Goal: Task Accomplishment & Management: Use online tool/utility

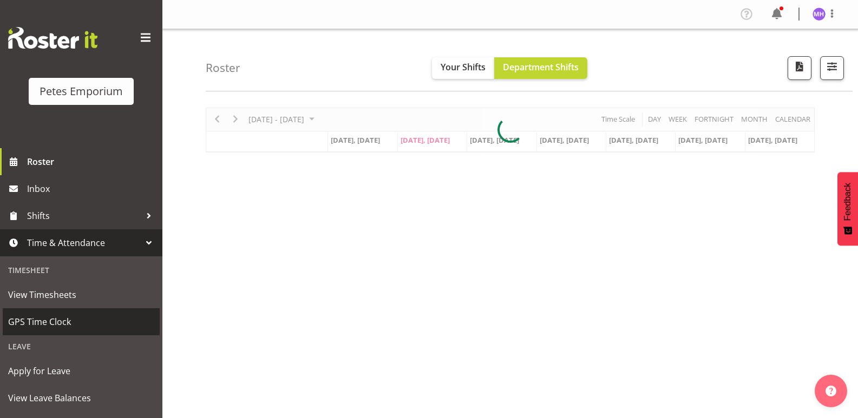
click at [40, 335] on link "GPS Time Clock" at bounding box center [81, 321] width 157 height 27
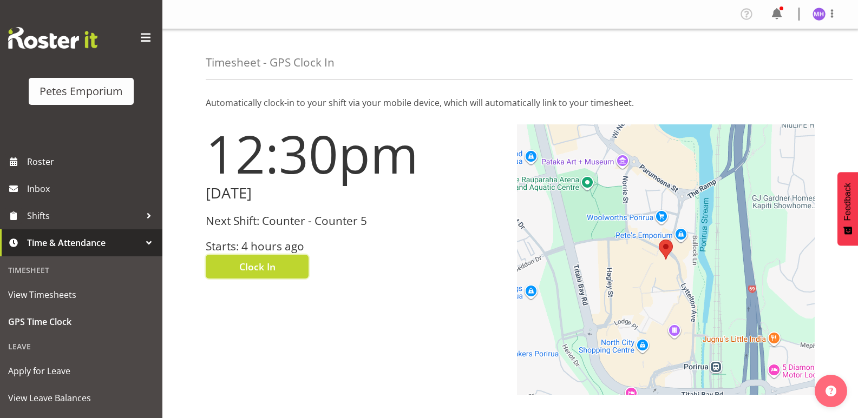
click at [276, 262] on button "Clock In" at bounding box center [257, 267] width 103 height 24
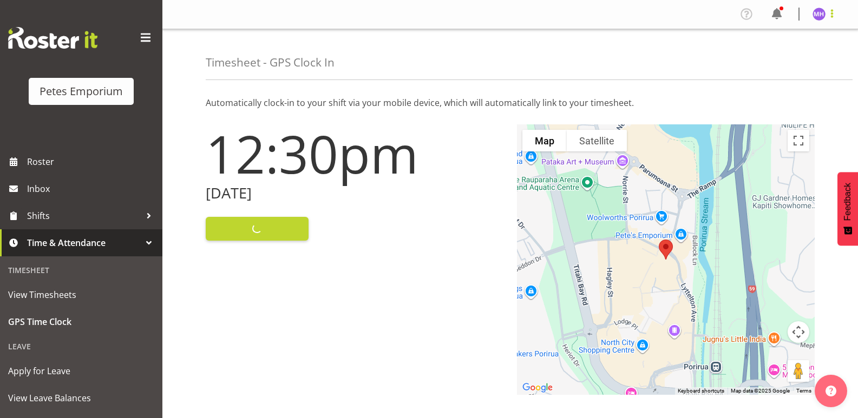
click at [827, 9] on span at bounding box center [831, 13] width 13 height 13
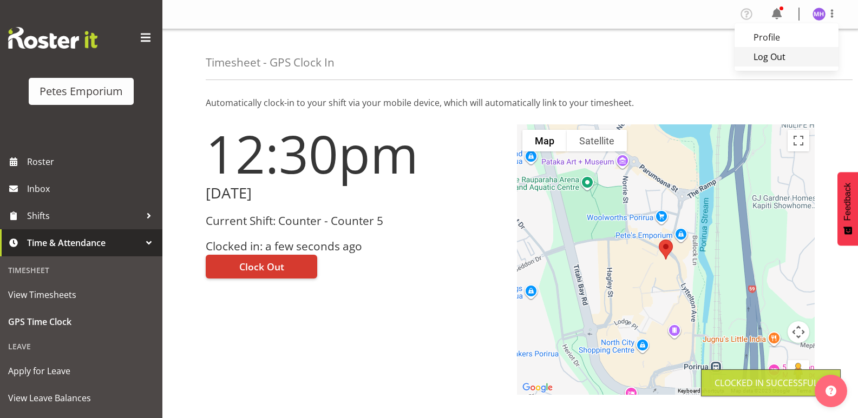
click at [773, 60] on link "Log Out" at bounding box center [786, 56] width 104 height 19
